Goal: Task Accomplishment & Management: Manage account settings

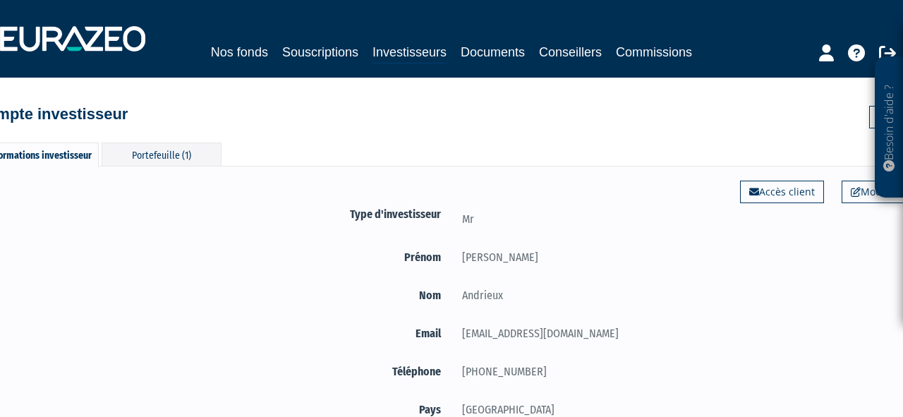
scroll to position [79, 0]
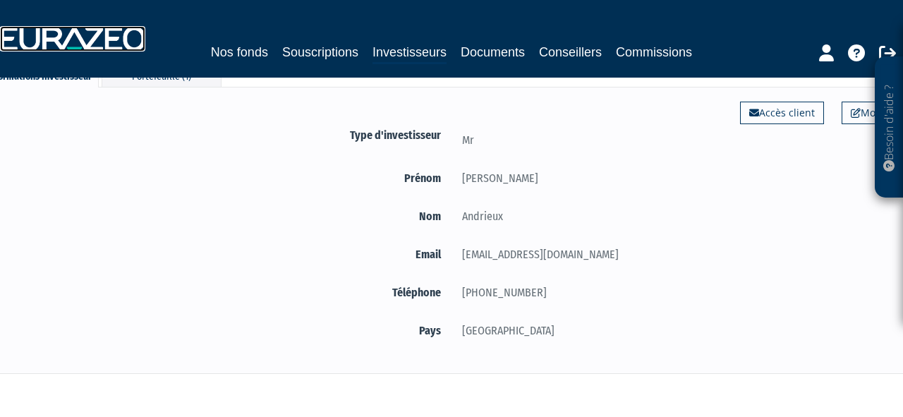
click at [106, 34] on img at bounding box center [72, 38] width 145 height 25
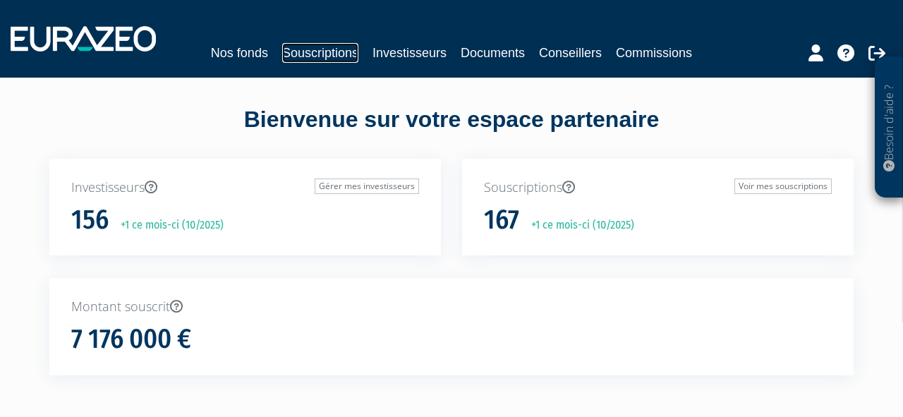
click at [338, 56] on link "Souscriptions" at bounding box center [320, 53] width 76 height 20
click at [392, 63] on div "Nos fonds Souscriptions Investisseurs Documents Conseillers Commissions" at bounding box center [451, 39] width 903 height 52
click at [245, 56] on link "Nos fonds" at bounding box center [239, 53] width 57 height 20
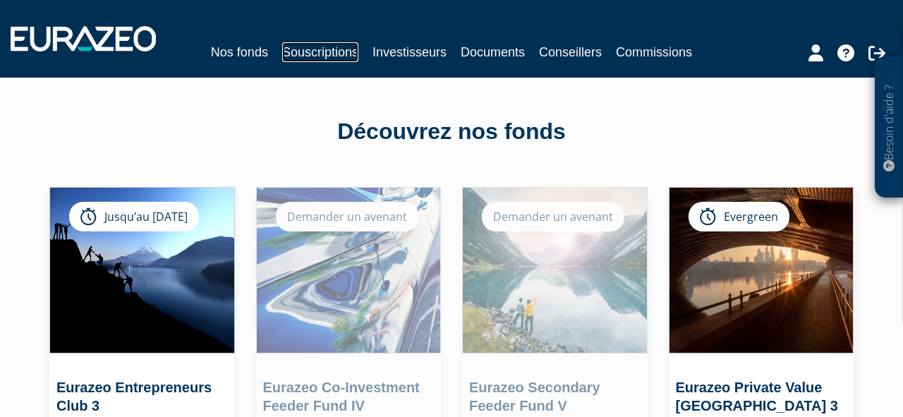
click at [297, 44] on link "Souscriptions" at bounding box center [320, 52] width 76 height 20
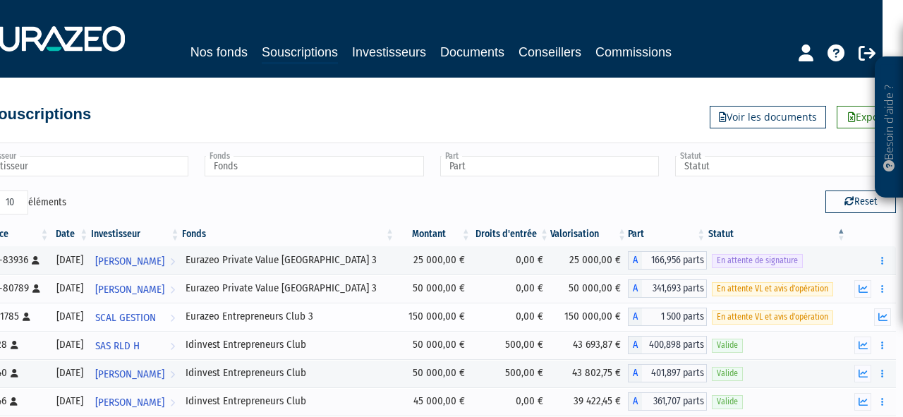
scroll to position [0, 25]
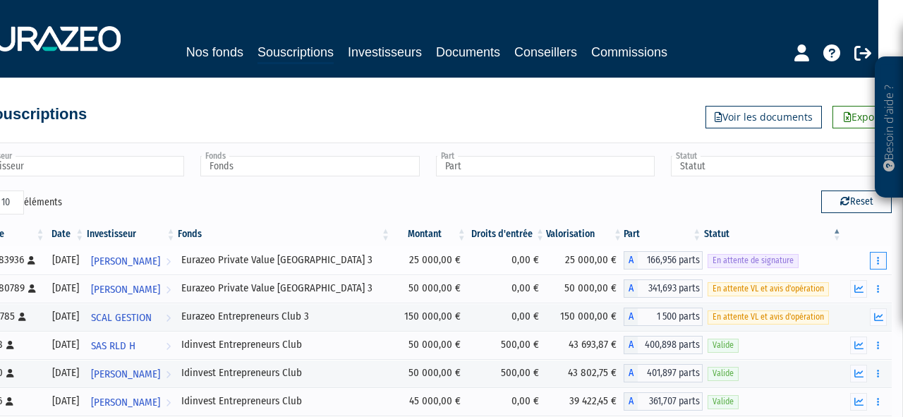
click at [877, 259] on icon "button" at bounding box center [878, 260] width 2 height 9
click at [767, 264] on span "En attente de signature" at bounding box center [752, 260] width 91 height 13
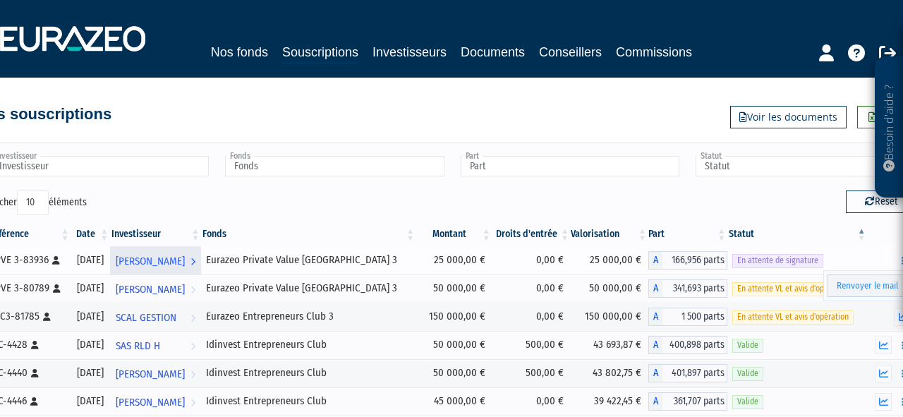
click at [201, 262] on link "Sébastien Andrieux Voir l'investisseur" at bounding box center [155, 260] width 91 height 28
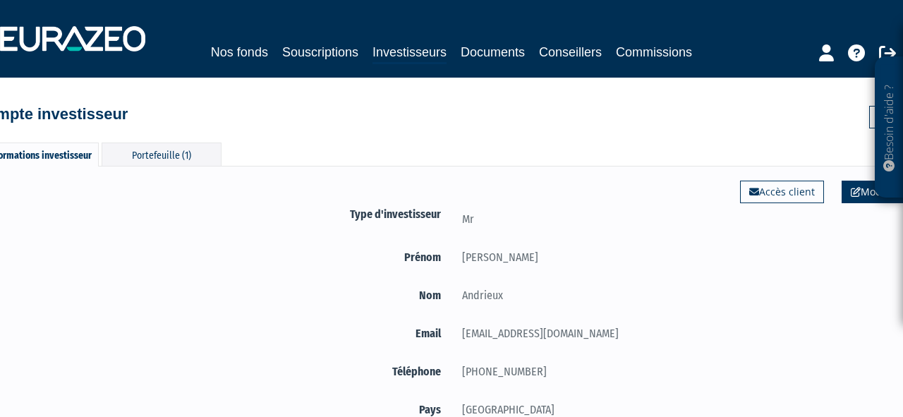
click at [854, 194] on icon at bounding box center [855, 192] width 10 height 10
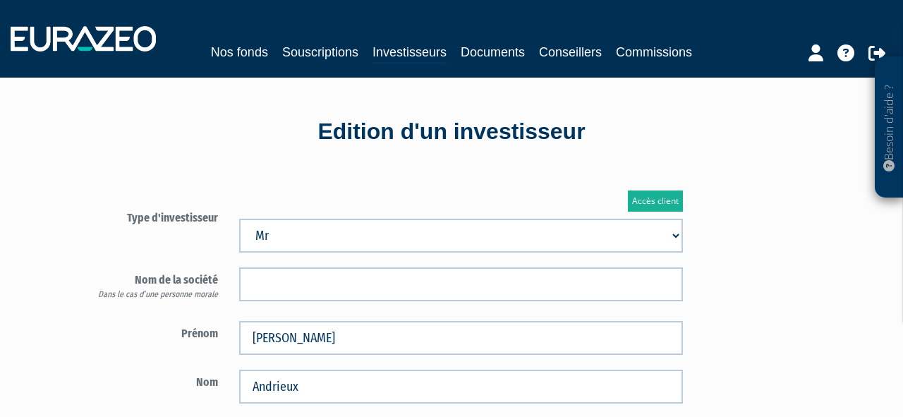
type input "6 37 26 97 85"
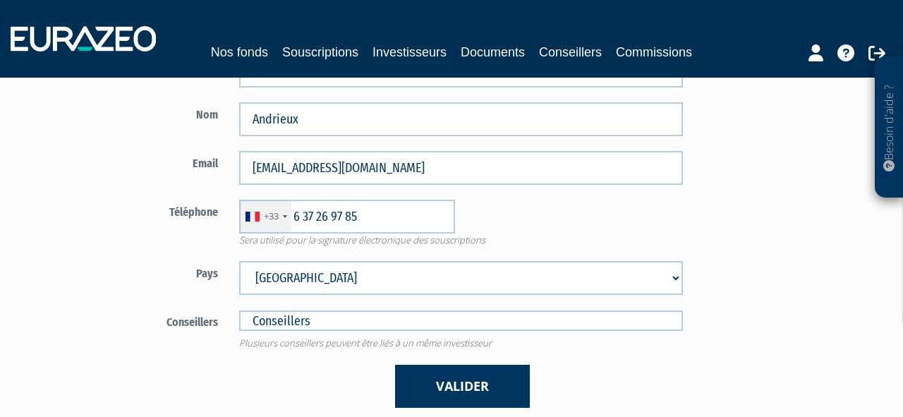
scroll to position [252, 0]
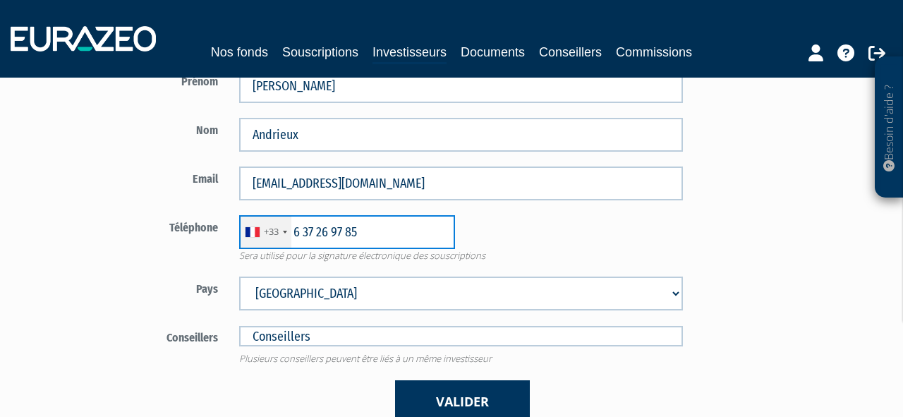
drag, startPoint x: 380, startPoint y: 234, endPoint x: 222, endPoint y: 232, distance: 158.0
click at [222, 232] on div "Téléphone +33 France +33 Germany (Deutschland) +49 Switzerland (Schweiz) +41 Be…" at bounding box center [383, 238] width 619 height 47
paste input "06 26 73 15 74"
type input "06 26 73 15 74"
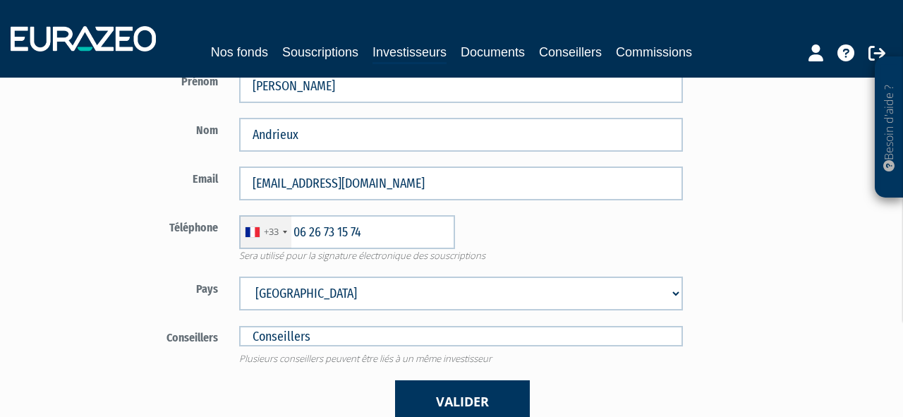
click at [456, 222] on div "+33 France +33 Germany (Deutschland) +49 Switzerland (Schweiz) +41 Belgium (Bel…" at bounding box center [460, 232] width 464 height 34
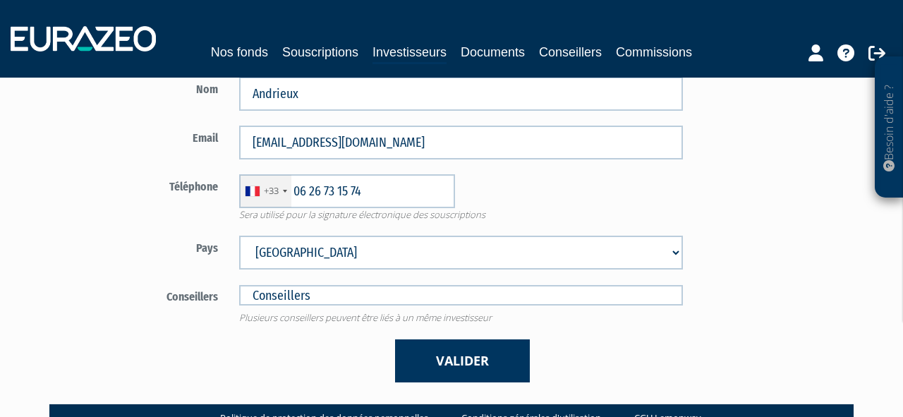
scroll to position [305, 0]
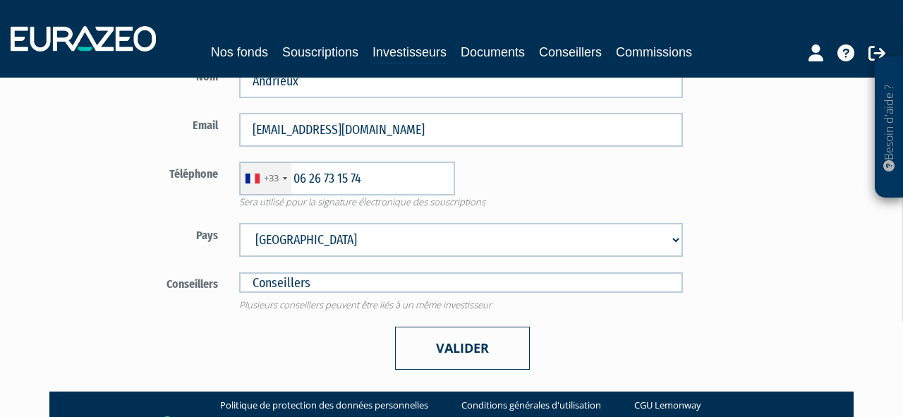
click at [470, 355] on button "Valider" at bounding box center [462, 347] width 135 height 43
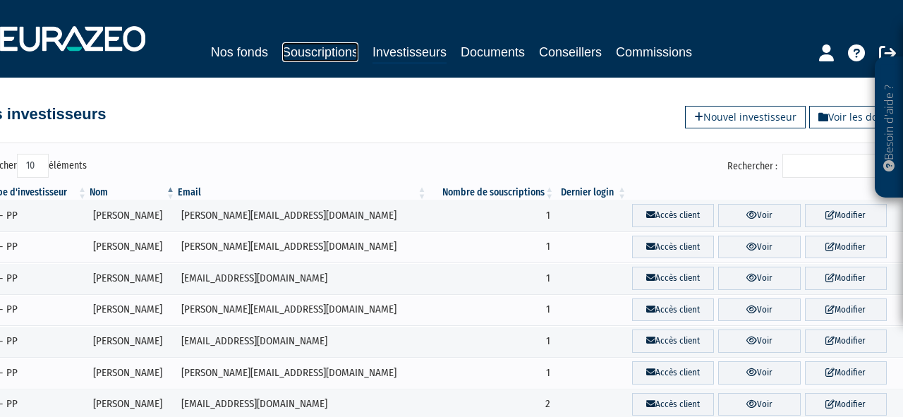
click at [302, 59] on link "Souscriptions" at bounding box center [320, 52] width 76 height 20
click at [306, 53] on link "Souscriptions" at bounding box center [320, 52] width 76 height 20
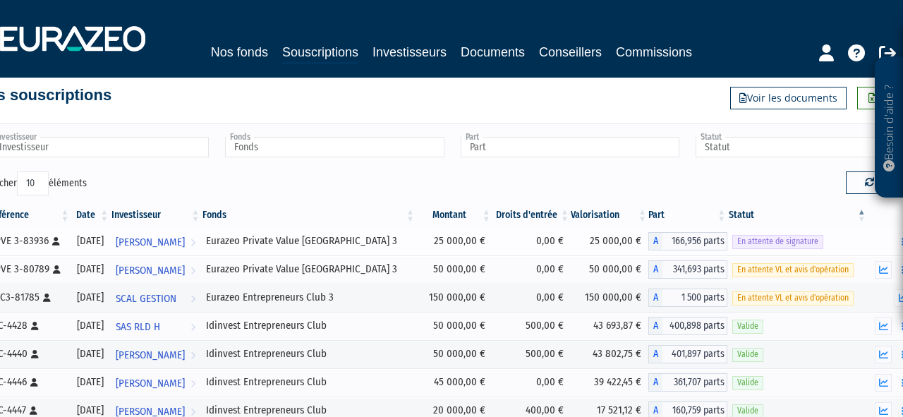
scroll to position [19, 25]
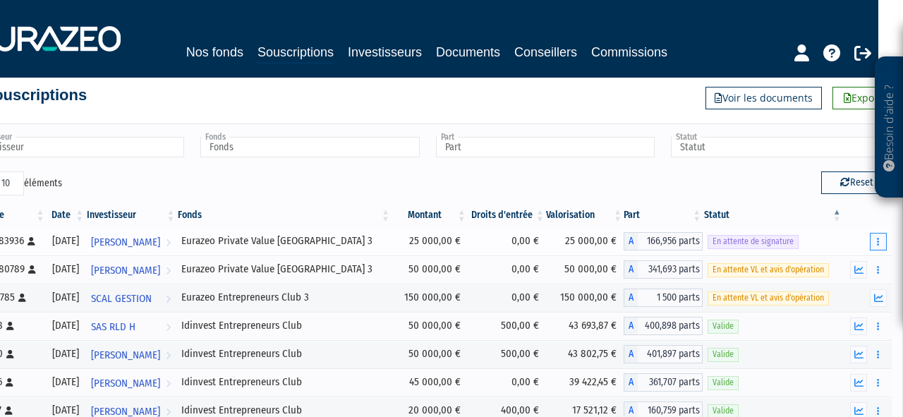
click at [880, 238] on button "button" at bounding box center [877, 242] width 17 height 18
click at [862, 260] on link "Renvoyer le mail" at bounding box center [842, 266] width 80 height 23
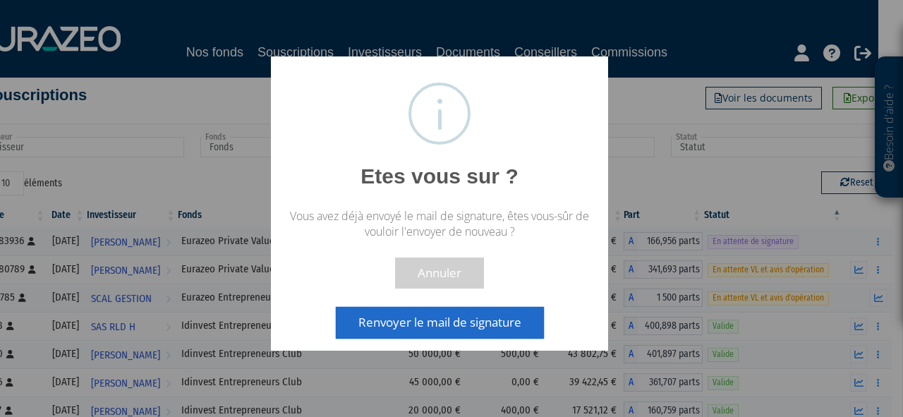
click at [452, 313] on button "Renvoyer le mail de signature" at bounding box center [440, 322] width 208 height 31
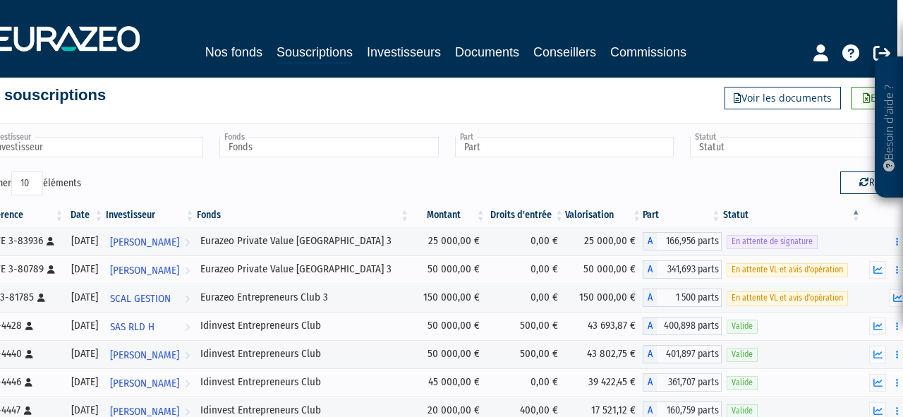
scroll to position [19, 0]
